Goal: Task Accomplishment & Management: Use online tool/utility

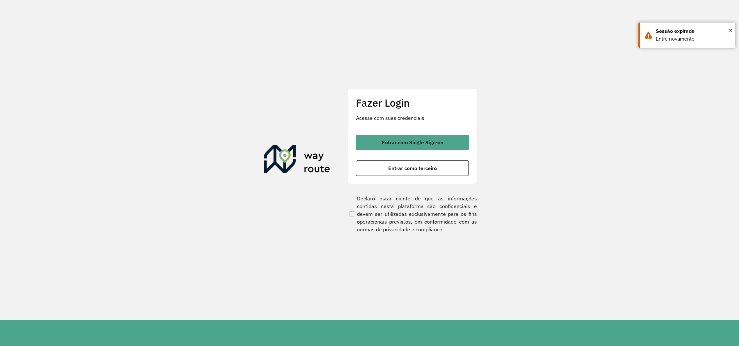
click at [386, 140] on span "Entrar com Single Sign-on" at bounding box center [413, 142] width 62 height 5
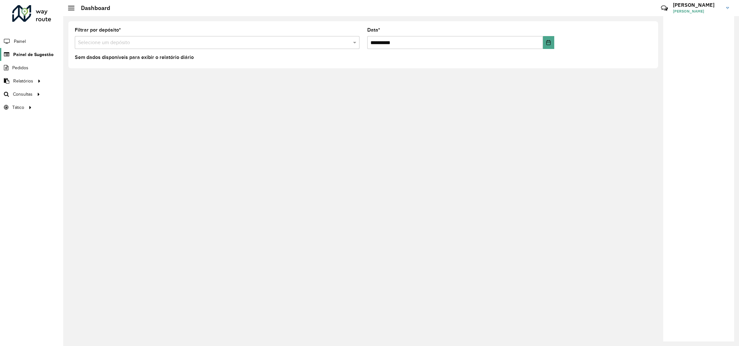
click at [26, 52] on span "Painel de Sugestão" at bounding box center [33, 54] width 40 height 7
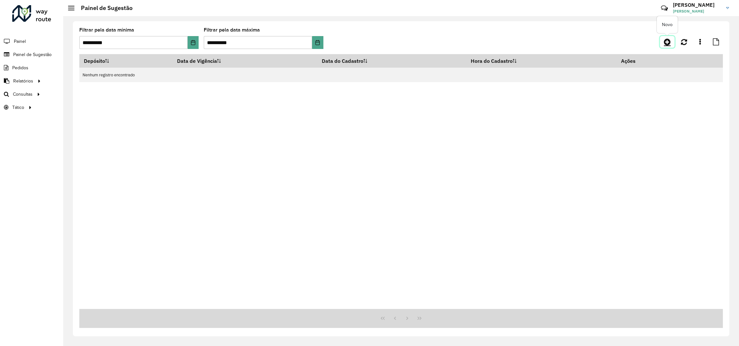
click at [667, 44] on icon at bounding box center [667, 42] width 7 height 8
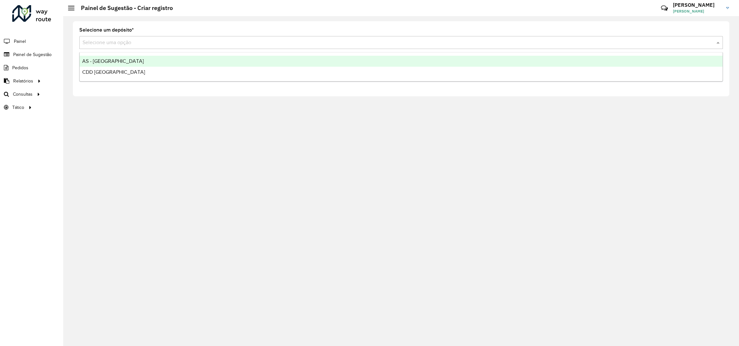
click at [142, 41] on input "text" at bounding box center [395, 43] width 625 height 8
click at [105, 68] on div "CDD [GEOGRAPHIC_DATA]" at bounding box center [401, 72] width 643 height 11
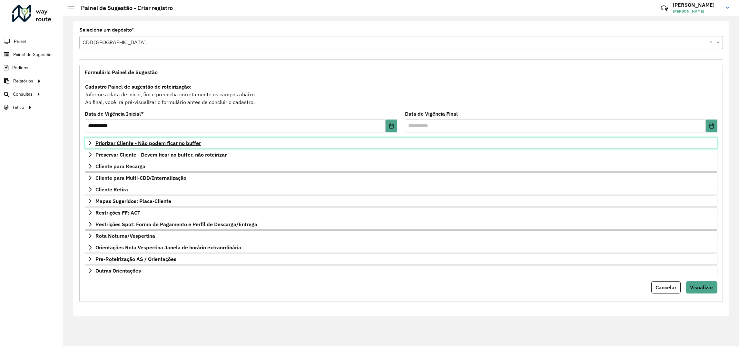
click at [143, 147] on link "Priorizar Cliente - Não podem ficar no buffer" at bounding box center [401, 143] width 633 height 11
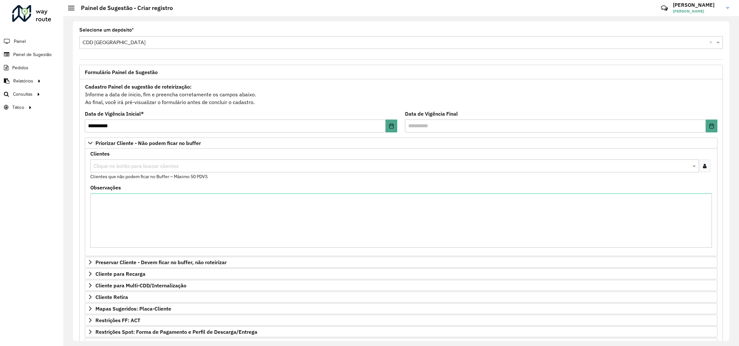
click at [127, 170] on input "text" at bounding box center [391, 167] width 599 height 8
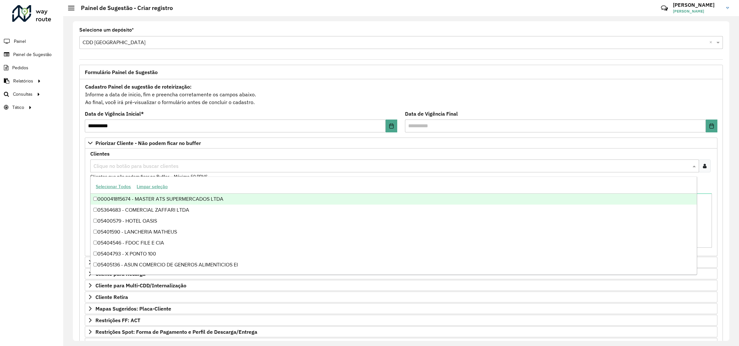
paste input "****"
type input "****"
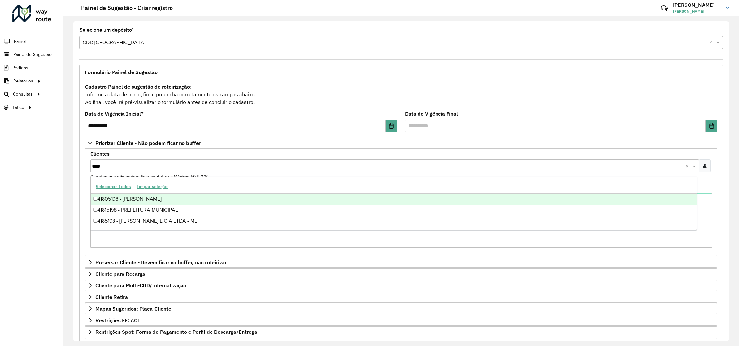
click at [134, 203] on div "41805198 - LEANDRO ROMERO GONCA" at bounding box center [394, 199] width 606 height 11
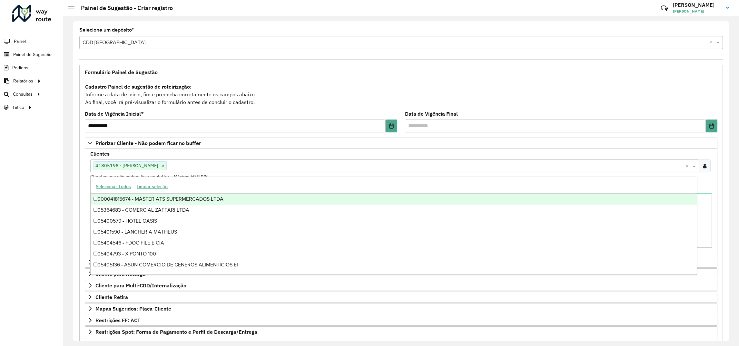
drag, startPoint x: 62, startPoint y: 180, endPoint x: 66, endPoint y: 177, distance: 4.8
click at [64, 179] on div "**********" at bounding box center [369, 173] width 739 height 346
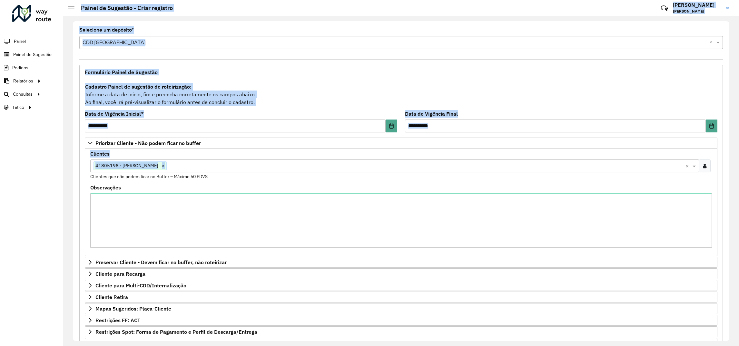
scroll to position [86, 0]
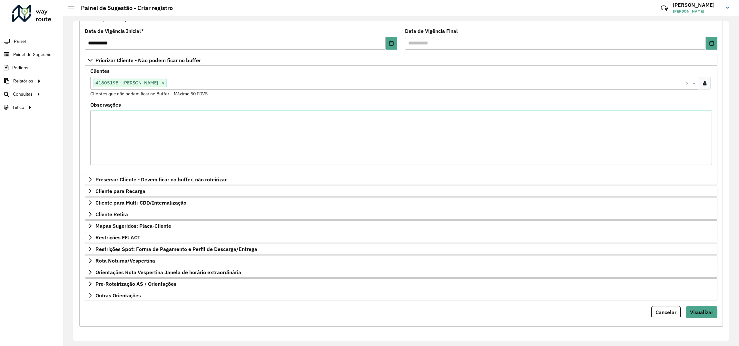
click at [697, 305] on form "**********" at bounding box center [401, 159] width 633 height 319
click at [693, 307] on button "Visualizar" at bounding box center [702, 312] width 32 height 12
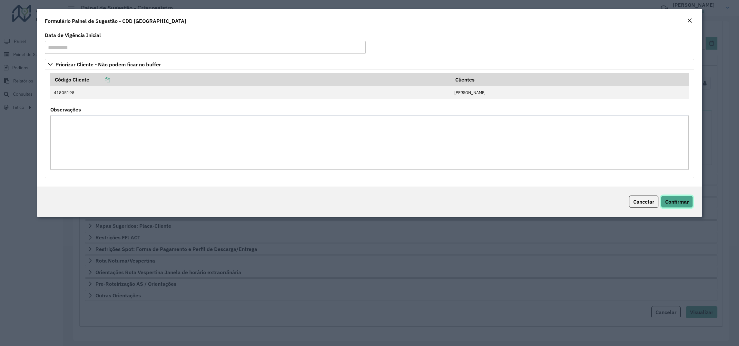
click at [683, 202] on span "Confirmar" at bounding box center [678, 202] width 24 height 6
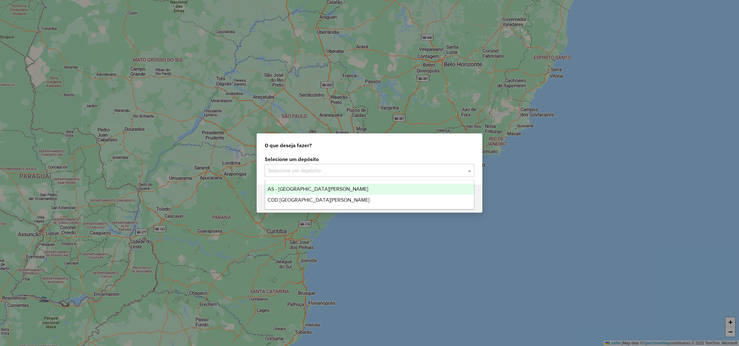
click at [296, 171] on input "text" at bounding box center [363, 171] width 190 height 8
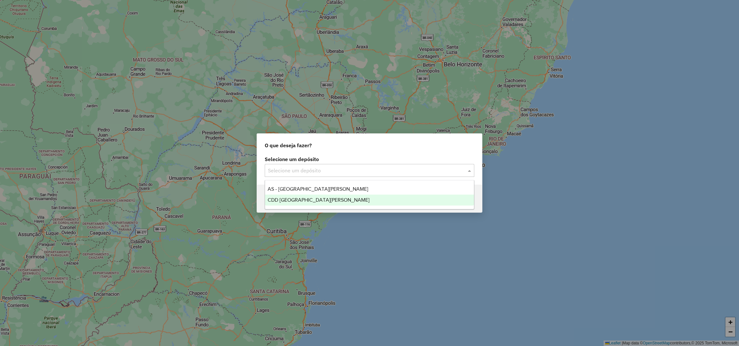
click at [280, 202] on span "CDD [GEOGRAPHIC_DATA]" at bounding box center [319, 199] width 102 height 5
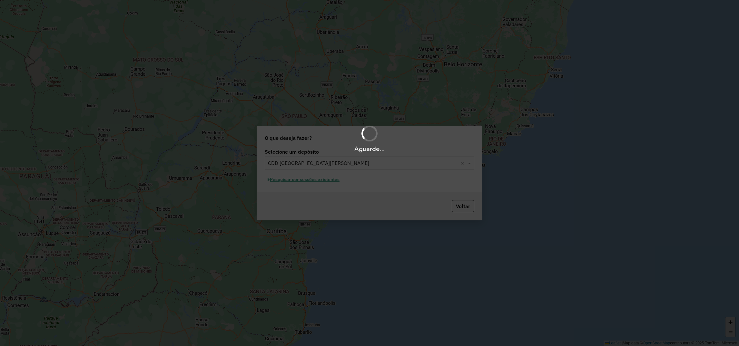
click at [293, 183] on div "Aguarde..." at bounding box center [369, 173] width 739 height 346
click at [292, 183] on div "Aguarde..." at bounding box center [369, 173] width 739 height 346
click at [287, 180] on div "Aguarde..." at bounding box center [369, 173] width 739 height 346
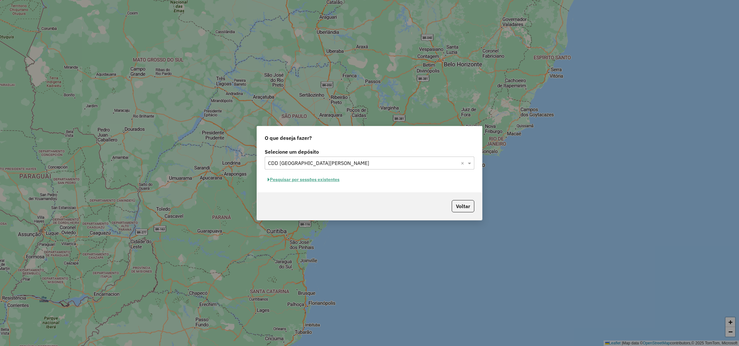
click at [283, 180] on button "Pesquisar por sessões existentes" at bounding box center [304, 180] width 78 height 10
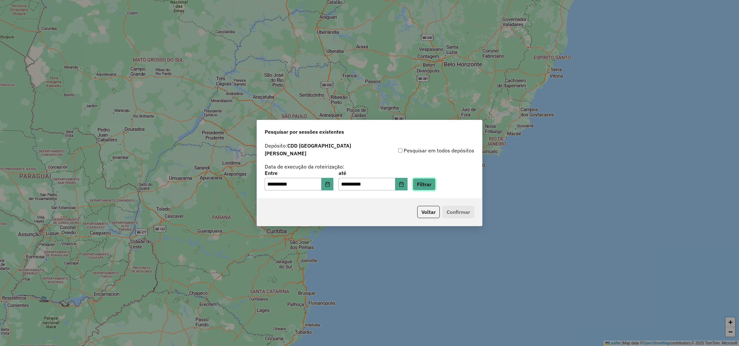
click at [436, 179] on button "Filtrar" at bounding box center [424, 184] width 23 height 12
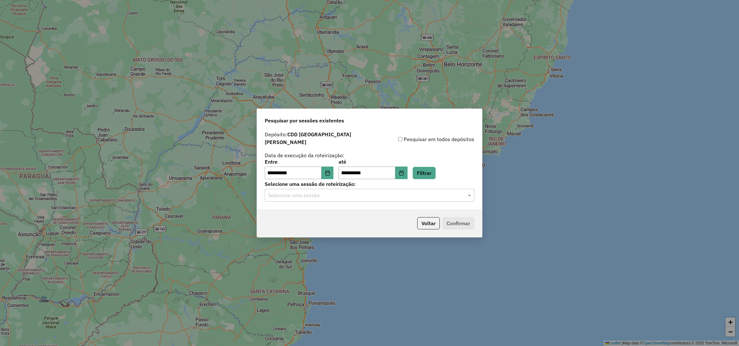
click at [304, 189] on div "Selecione uma sessão" at bounding box center [370, 195] width 210 height 13
click at [289, 211] on span "1291129 - 09/10/2025 18:11 (Rota | AS)" at bounding box center [323, 210] width 111 height 5
click at [464, 223] on button "Confirmar" at bounding box center [459, 223] width 32 height 12
click at [452, 221] on button "Confirmar" at bounding box center [459, 223] width 32 height 12
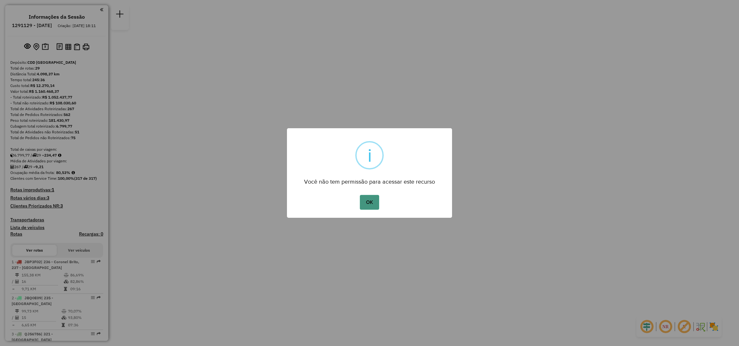
click at [369, 200] on button "OK" at bounding box center [369, 202] width 19 height 15
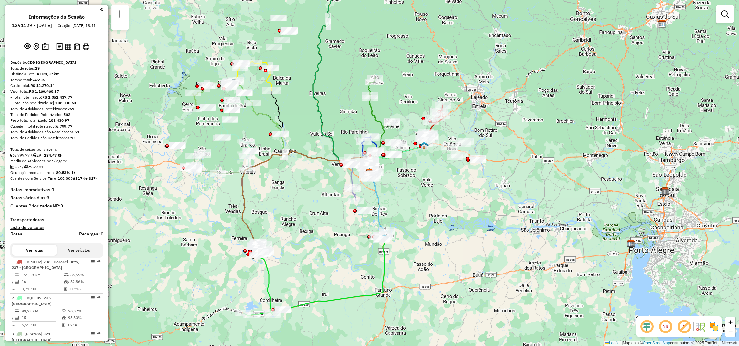
select select "**********"
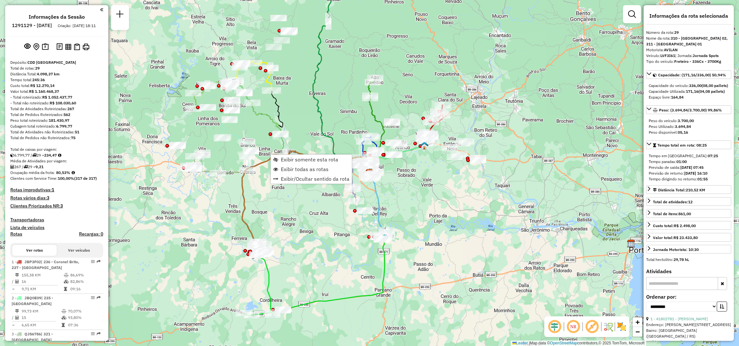
scroll to position [1088, 0]
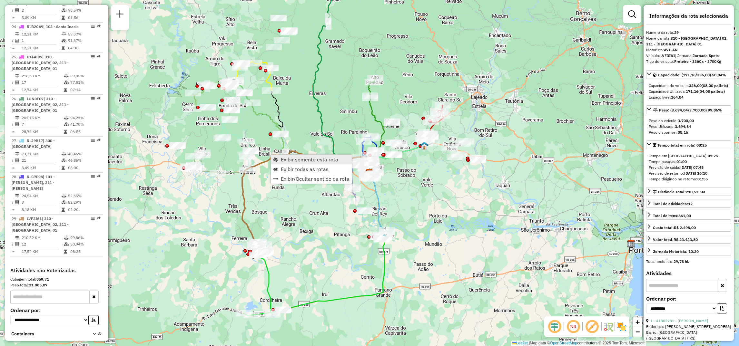
click at [278, 160] on link "Exibir somente esta rota" at bounding box center [311, 160] width 81 height 10
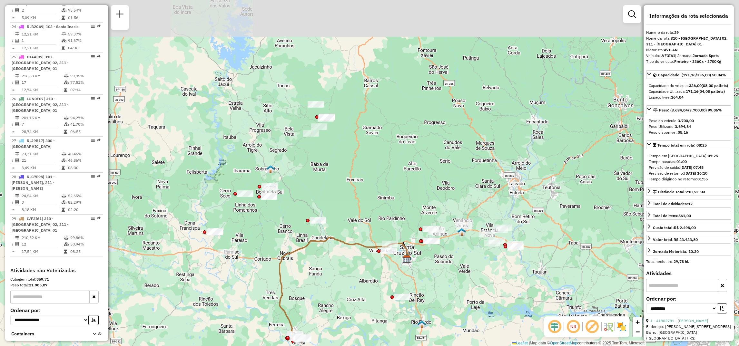
drag, startPoint x: 336, startPoint y: 165, endPoint x: 327, endPoint y: 292, distance: 127.0
click at [327, 292] on div "Janela de atendimento Grade de atendimento Capacidade Transportadoras Veículos …" at bounding box center [369, 173] width 739 height 346
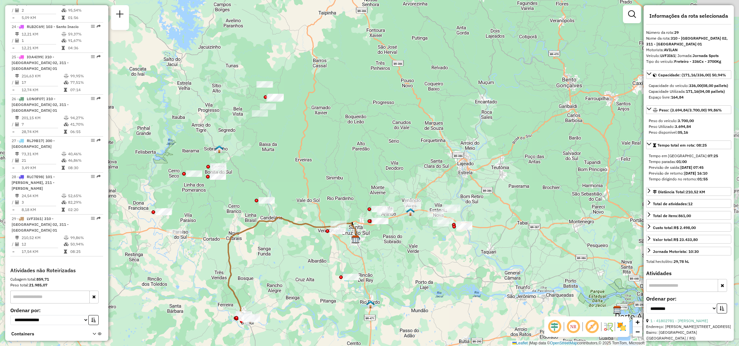
drag, startPoint x: 433, startPoint y: 151, endPoint x: 399, endPoint y: 134, distance: 38.4
click at [399, 134] on div "Janela de atendimento Grade de atendimento Capacidade Transportadoras Veículos …" at bounding box center [369, 173] width 739 height 346
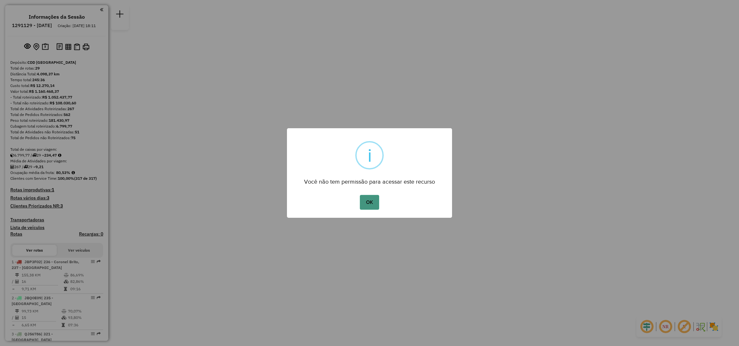
click at [370, 198] on button "OK" at bounding box center [369, 202] width 19 height 15
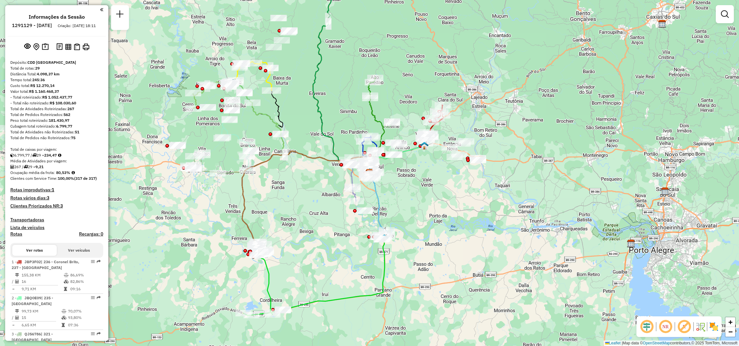
select select "**********"
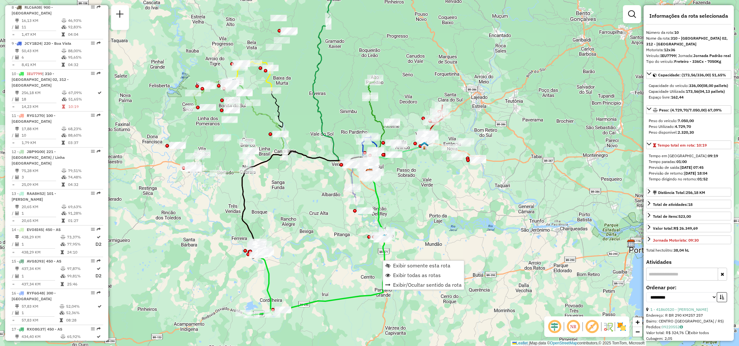
scroll to position [584, 0]
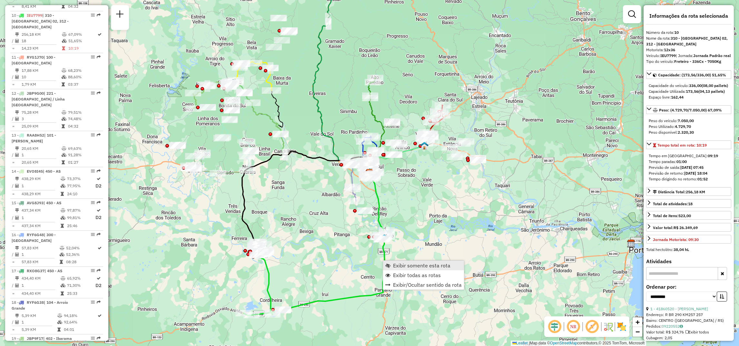
click at [400, 267] on span "Exibir somente esta rota" at bounding box center [421, 265] width 57 height 5
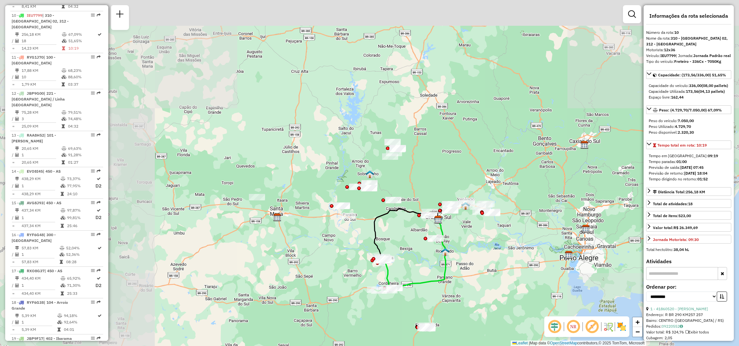
drag, startPoint x: 413, startPoint y: 197, endPoint x: 413, endPoint y: 281, distance: 84.5
click at [413, 281] on div "Janela de atendimento Grade de atendimento Capacidade Transportadoras Veículos …" at bounding box center [369, 173] width 739 height 346
